Goal: Information Seeking & Learning: Learn about a topic

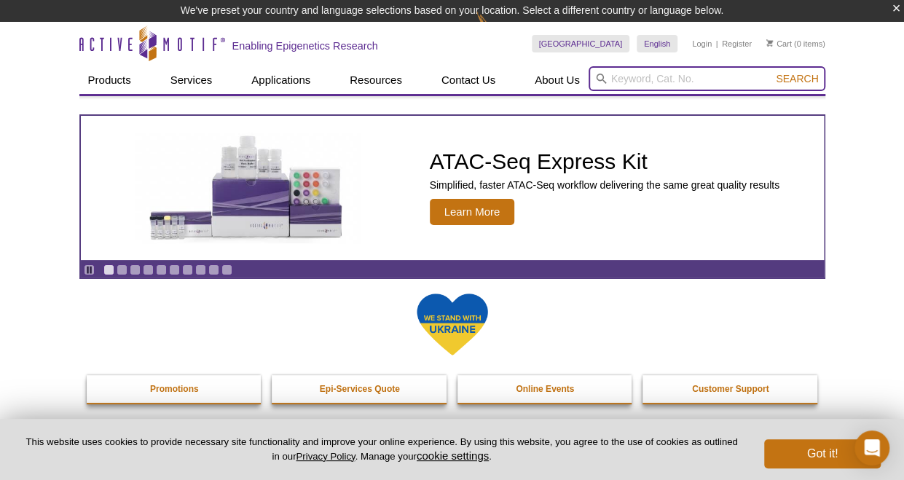
click at [640, 76] on input "search" at bounding box center [707, 78] width 237 height 25
type input "p-smad"
click at [771, 72] on button "Search" at bounding box center [796, 78] width 51 height 13
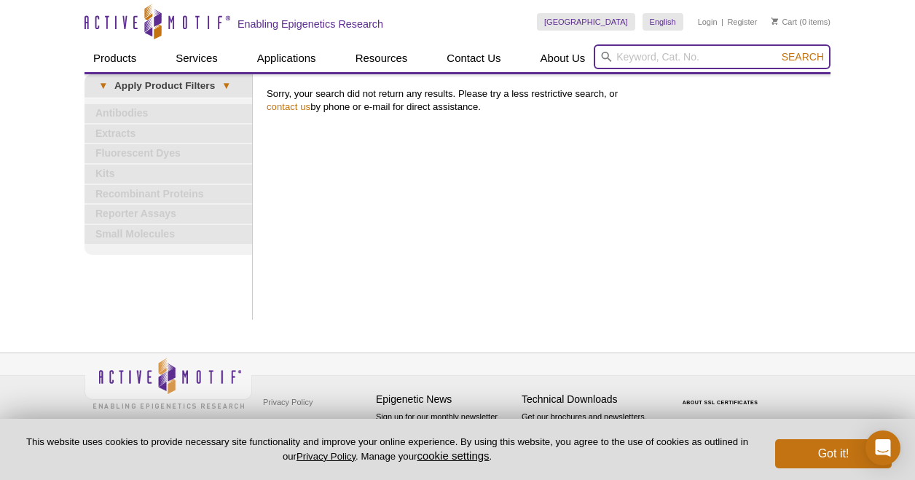
click at [631, 56] on input "search" at bounding box center [712, 56] width 237 height 25
type input "SMAD"
click at [777, 50] on button "Search" at bounding box center [802, 56] width 51 height 13
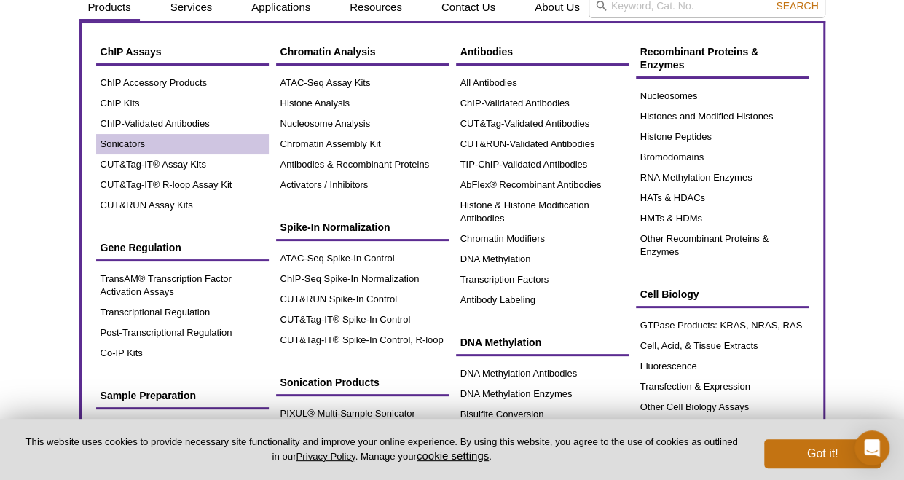
scroll to position [73, 0]
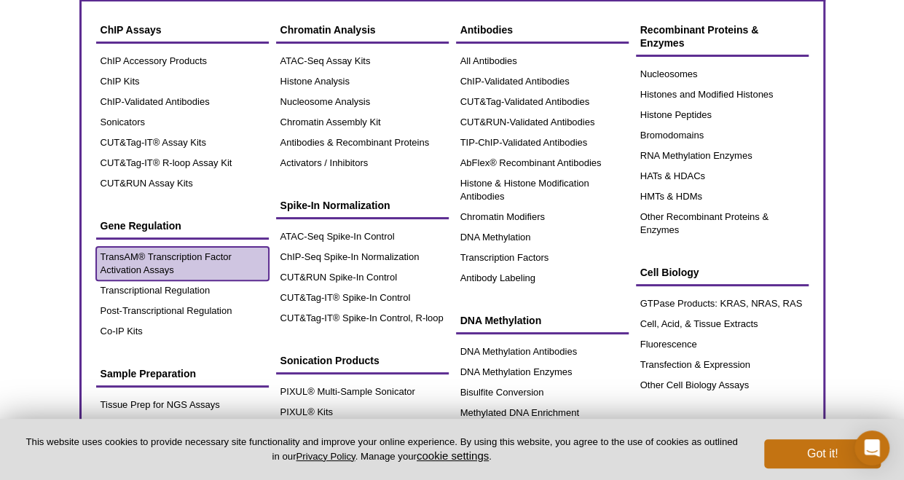
click at [169, 259] on link "TransAM® Transcription Factor Activation Assays" at bounding box center [182, 264] width 173 height 34
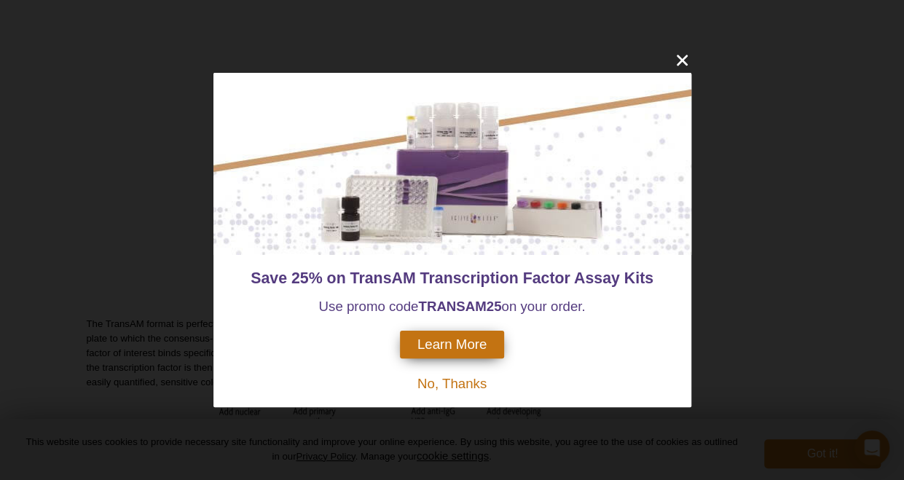
scroll to position [364, 0]
click at [460, 386] on span "No, Thanks" at bounding box center [451, 383] width 69 height 15
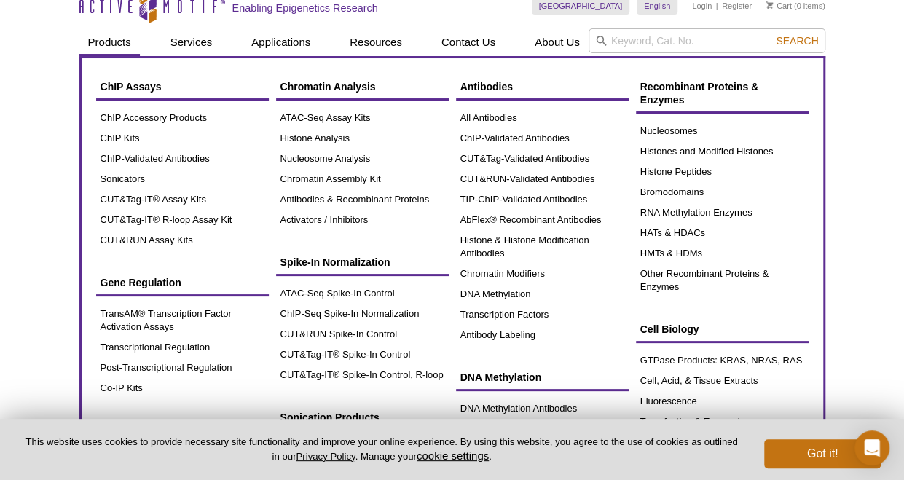
scroll to position [0, 0]
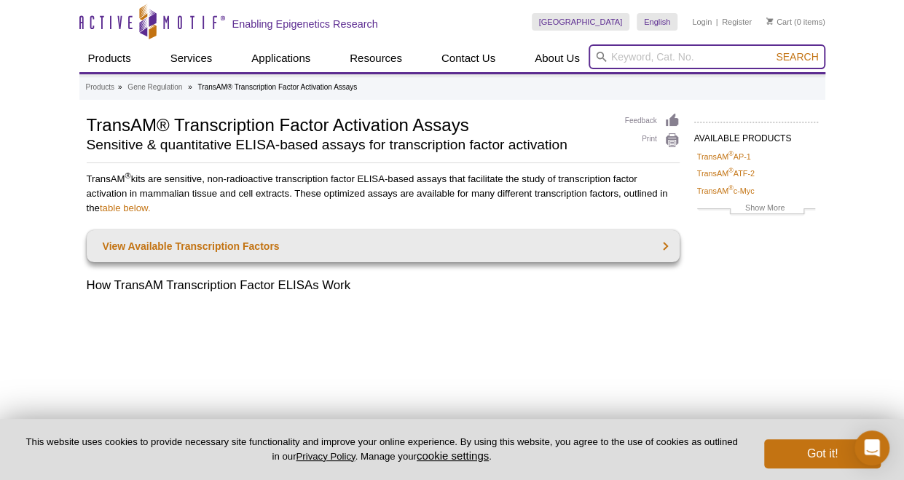
click at [626, 57] on input "search" at bounding box center [707, 56] width 237 height 25
type input "M"
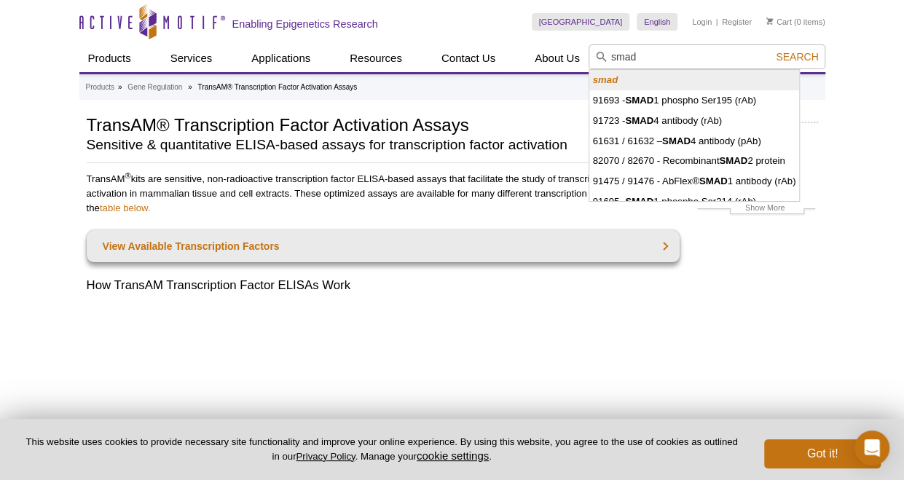
click at [611, 83] on strong "smad" at bounding box center [605, 79] width 25 height 11
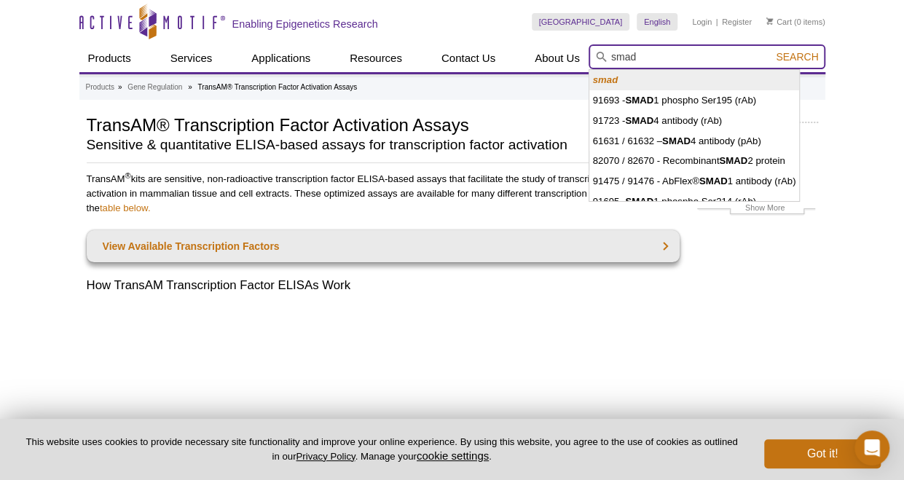
type input "smad"
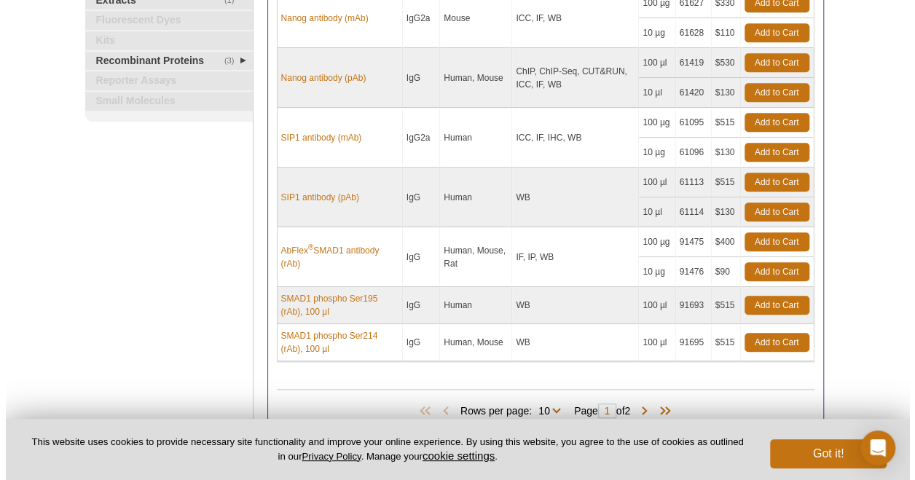
scroll to position [510, 0]
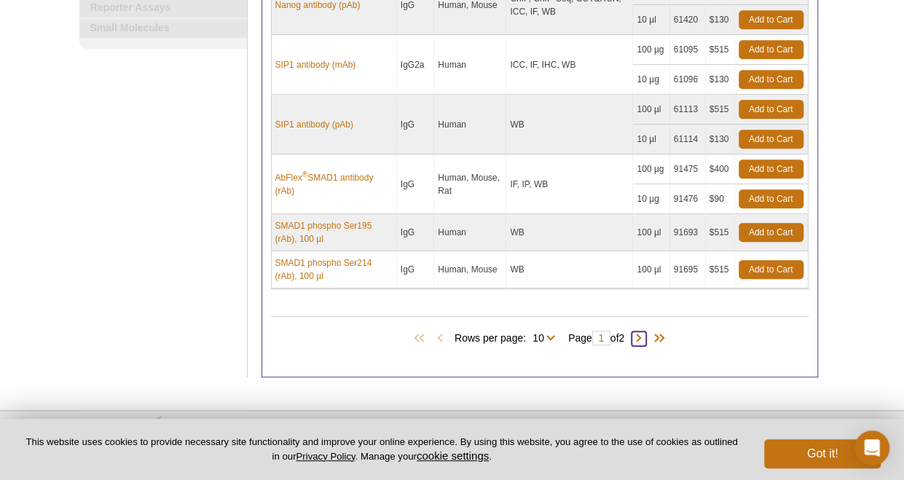
click at [642, 336] on span at bounding box center [639, 338] width 15 height 15
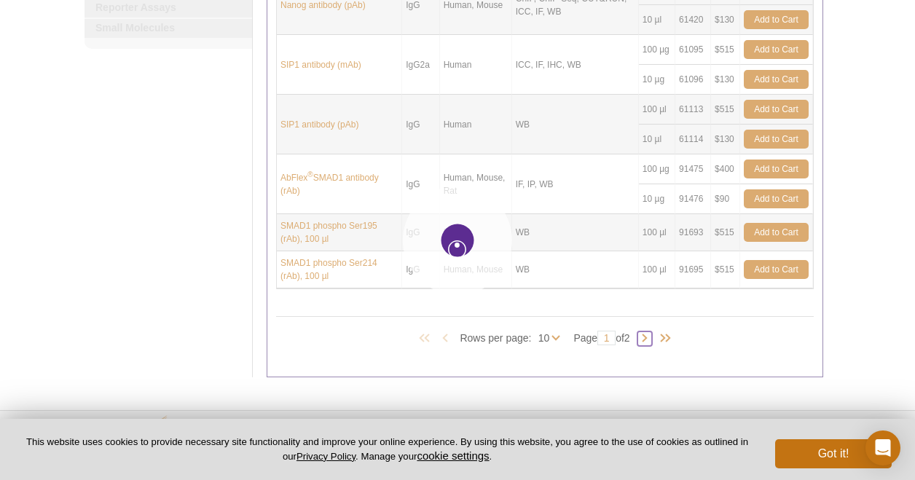
type input "2"
